Goal: Information Seeking & Learning: Find specific fact

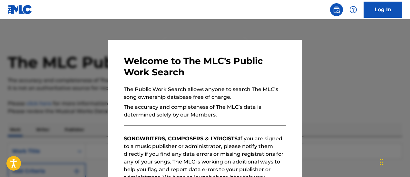
click at [359, 87] on div at bounding box center [205, 107] width 410 height 177
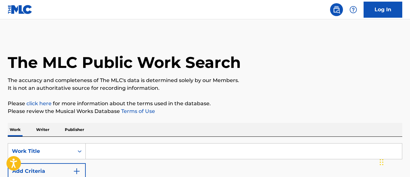
click at [159, 139] on div "SearchWithCriteria1a53b48a-0a3a-4066-97db-01e0d3980815 Work Title Add Criteria …" at bounding box center [205, 171] width 394 height 68
click at [149, 151] on input "Search Form" at bounding box center [244, 151] width 316 height 15
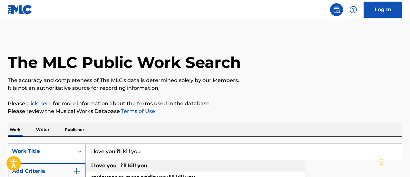
type input "i love you i'll kill you"
click at [148, 168] on div "i love you ... i'll kill you" at bounding box center [195, 166] width 219 height 12
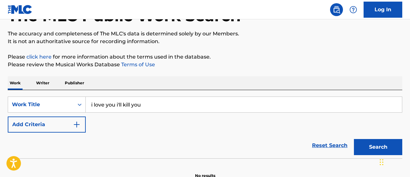
scroll to position [82, 0]
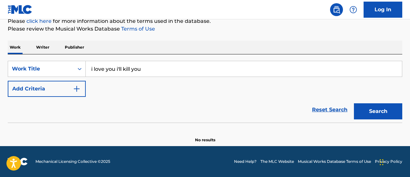
click at [384, 107] on button "Search" at bounding box center [378, 111] width 48 height 16
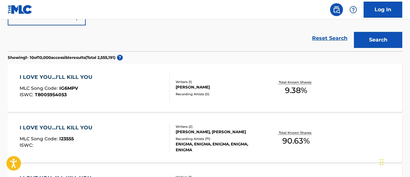
scroll to position [162, 0]
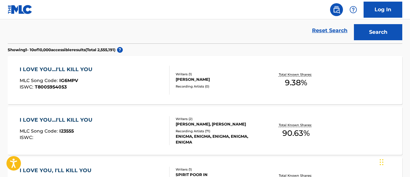
click at [83, 118] on div "I LOVE YOU...I'LL KILL YOU" at bounding box center [58, 120] width 76 height 8
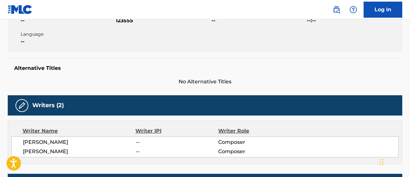
scroll to position [132, 0]
